Goal: Information Seeking & Learning: Understand process/instructions

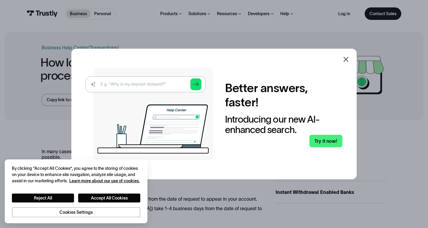
click at [344, 58] on icon at bounding box center [346, 59] width 5 height 5
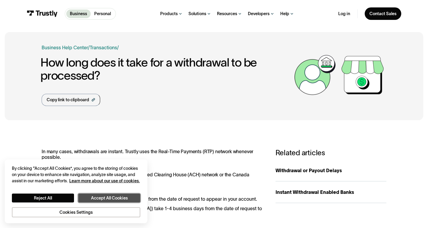
click at [97, 199] on button "Accept All Cookies" at bounding box center [109, 198] width 62 height 9
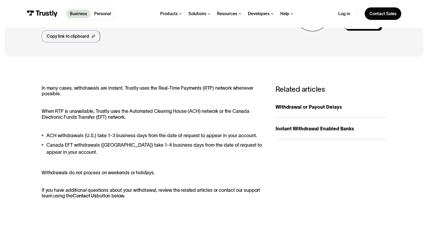
scroll to position [64, 0]
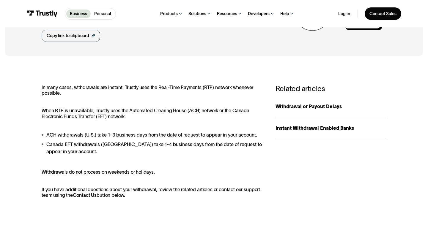
click at [165, 98] on div "In many cases, withdrawals are instant. Trustly uses the Real-Time Payments (RT…" at bounding box center [153, 142] width 222 height 114
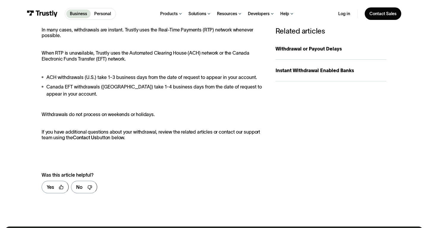
scroll to position [96, 0]
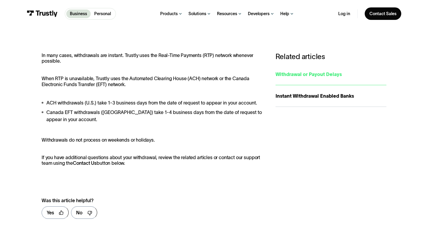
click at [300, 78] on link "Withdrawal or Payout Delays" at bounding box center [331, 75] width 111 height 22
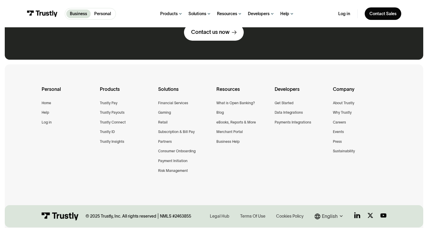
scroll to position [312, 0]
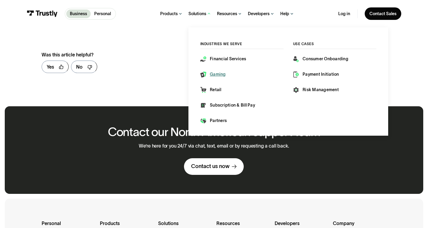
click at [215, 74] on div "Gaming" at bounding box center [218, 75] width 16 height 6
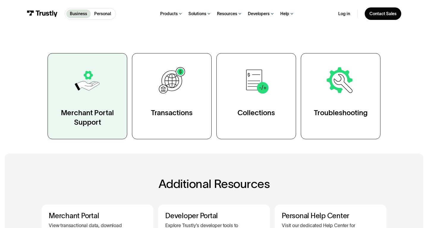
scroll to position [96, 0]
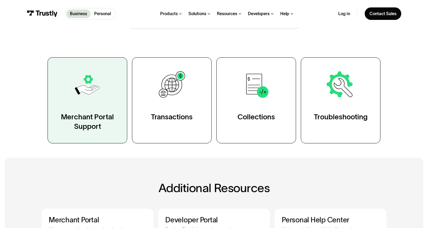
click at [101, 84] on img at bounding box center [87, 85] width 31 height 31
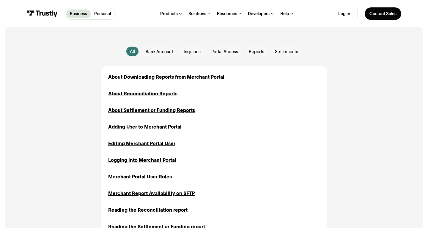
scroll to position [128, 0]
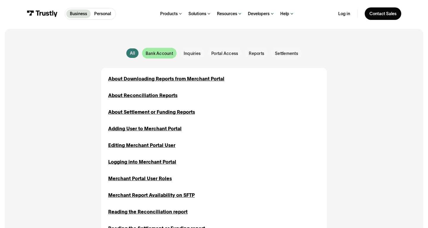
click at [171, 54] on span "Bank Account" at bounding box center [159, 54] width 27 height 6
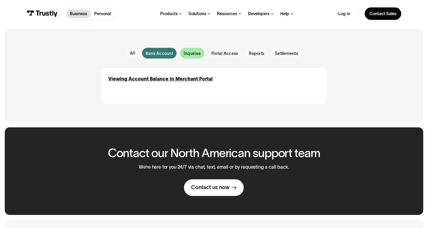
click at [193, 56] on span "Inquiries" at bounding box center [192, 54] width 17 height 6
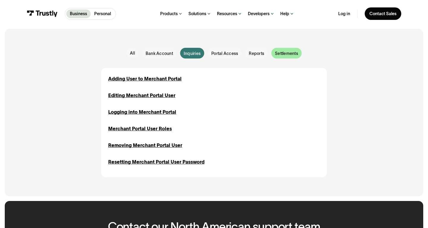
click at [285, 57] on div "Email Form" at bounding box center [287, 53] width 30 height 11
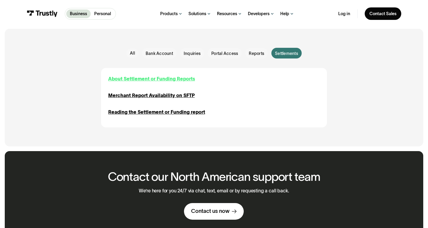
click at [183, 78] on div "About Settlement or Funding Reports" at bounding box center [151, 78] width 87 height 7
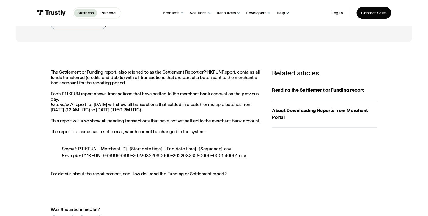
scroll to position [64, 0]
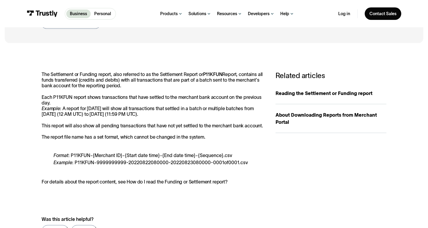
click at [181, 77] on p "The Settlement or Funding report, also referred to as the Settlement Report or …" at bounding box center [153, 106] width 222 height 68
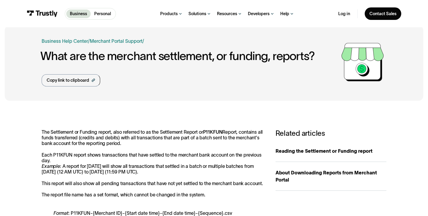
scroll to position [0, 0]
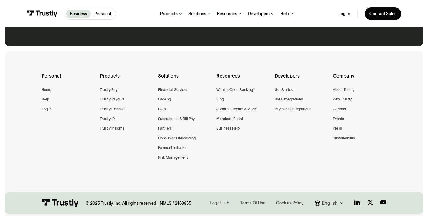
scroll to position [343, 0]
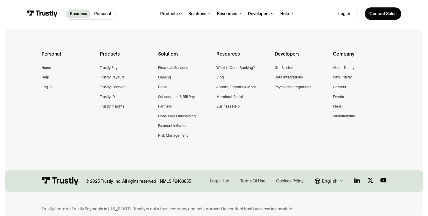
click at [311, 179] on div "Legal Hub Terms Of Use Cookies Policy English [GEOGRAPHIC_DATA] [GEOGRAPHIC_DAT…" at bounding box center [297, 182] width 178 height 8
click at [328, 180] on div "English" at bounding box center [330, 181] width 16 height 7
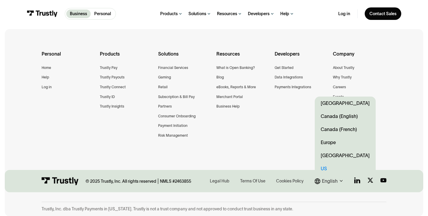
click at [272, 159] on div "Personal Home Help Log in Products Trustly Pay Trustly Payouts Trustly Connect …" at bounding box center [214, 102] width 345 height 146
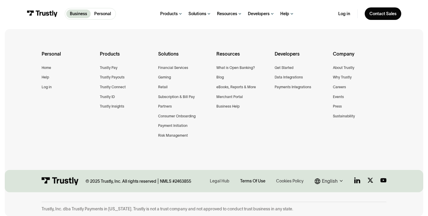
click at [259, 180] on div "Terms Of Use" at bounding box center [252, 181] width 25 height 6
